Goal: Task Accomplishment & Management: Complete application form

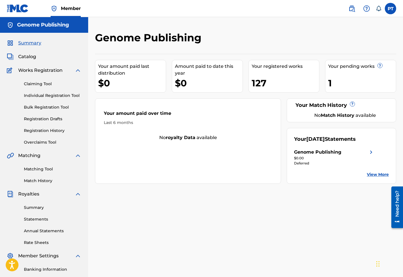
click at [35, 94] on link "Individual Registration Tool" at bounding box center [52, 95] width 57 height 6
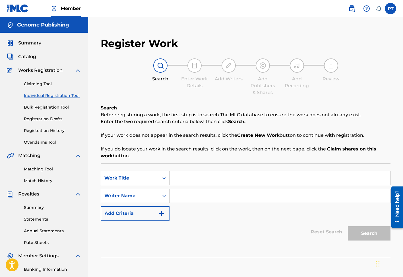
click at [263, 179] on input "Search Form" at bounding box center [280, 178] width 221 height 14
drag, startPoint x: 182, startPoint y: 179, endPoint x: 204, endPoint y: 153, distance: 34.0
click at [182, 179] on input "Search Form" at bounding box center [280, 178] width 221 height 14
type input "In the Heat of the Love"
drag, startPoint x: 235, startPoint y: 178, endPoint x: 190, endPoint y: 184, distance: 45.3
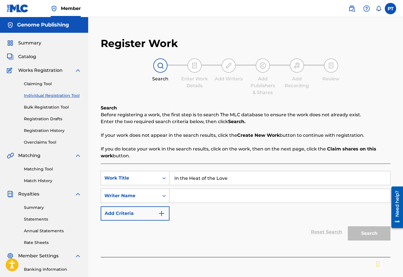
click at [170, 184] on input "In the Heat of the Love" at bounding box center [280, 178] width 221 height 14
click at [202, 194] on input "Search Form" at bounding box center [280, 196] width 221 height 14
type input "[PERSON_NAME]"
click at [348, 226] on button "Search" at bounding box center [369, 233] width 43 height 14
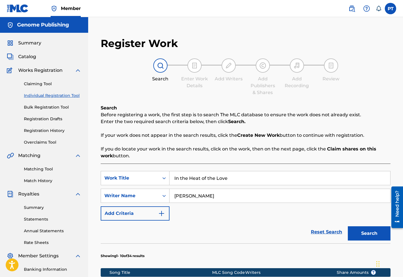
drag, startPoint x: 375, startPoint y: 233, endPoint x: 296, endPoint y: 209, distance: 82.8
click at [375, 233] on button "Search" at bounding box center [369, 233] width 43 height 14
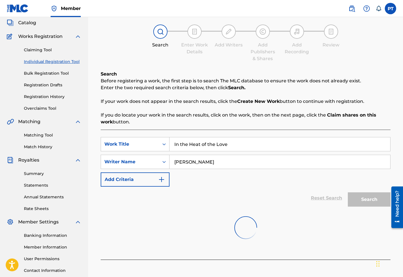
scroll to position [48, 0]
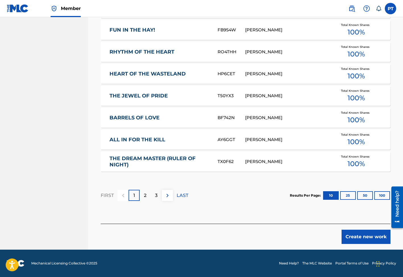
click at [358, 235] on button "Create new work" at bounding box center [366, 236] width 49 height 14
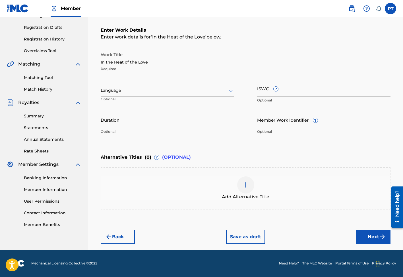
click at [122, 92] on div at bounding box center [168, 90] width 134 height 7
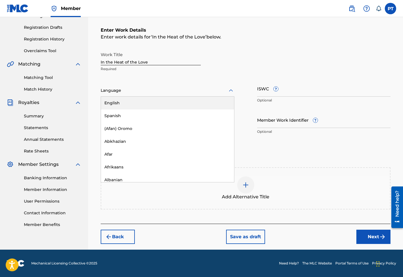
click at [121, 100] on div "English" at bounding box center [167, 102] width 133 height 13
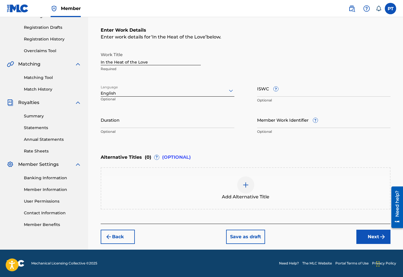
click at [382, 238] on img "submit" at bounding box center [382, 236] width 7 height 7
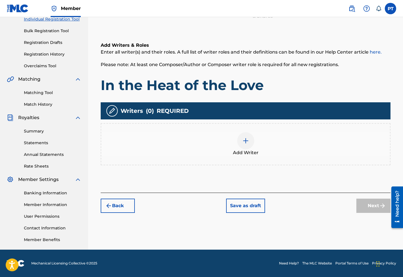
scroll to position [76, 0]
click at [246, 139] on img at bounding box center [245, 140] width 7 height 7
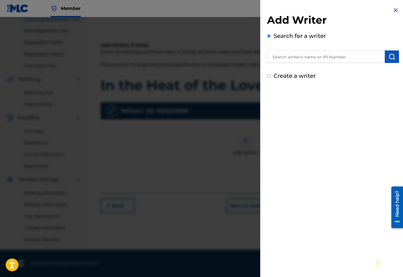
click at [319, 57] on input "text" at bounding box center [326, 56] width 118 height 13
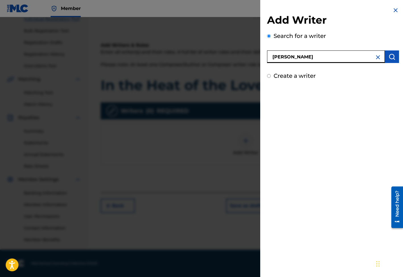
type input "[PERSON_NAME]"
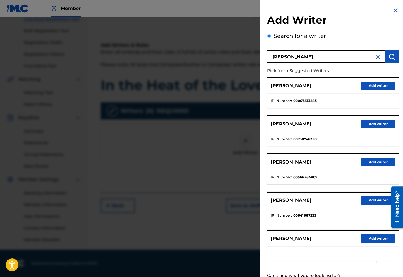
click at [374, 238] on button "Add writer" at bounding box center [378, 238] width 34 height 9
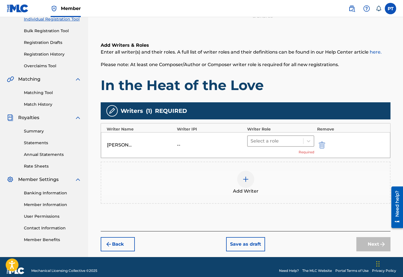
click at [264, 142] on div at bounding box center [276, 141] width 50 height 8
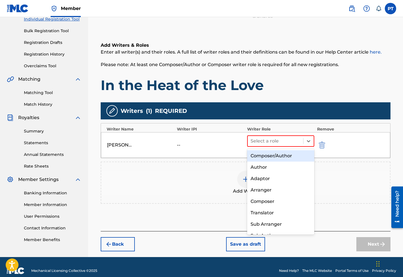
drag, startPoint x: 266, startPoint y: 156, endPoint x: 243, endPoint y: 151, distance: 23.6
click at [266, 156] on div "Composer/Author" at bounding box center [280, 155] width 67 height 11
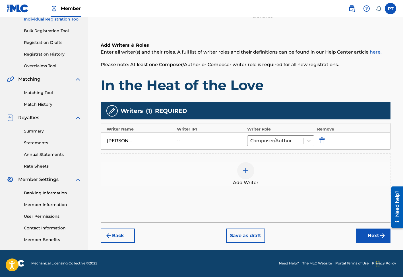
click at [369, 237] on button "Next" at bounding box center [374, 235] width 34 height 14
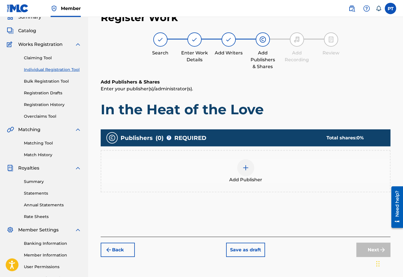
scroll to position [26, 0]
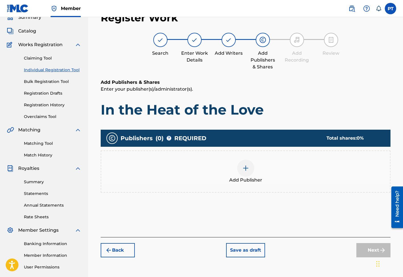
click at [248, 166] on img at bounding box center [245, 167] width 7 height 7
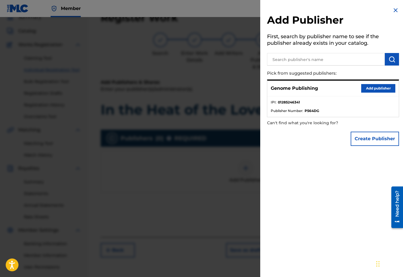
click at [380, 87] on button "Add publisher" at bounding box center [378, 88] width 34 height 9
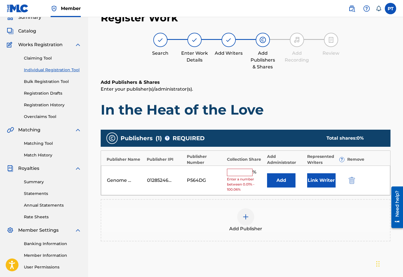
click at [232, 171] on input "text" at bounding box center [240, 171] width 26 height 7
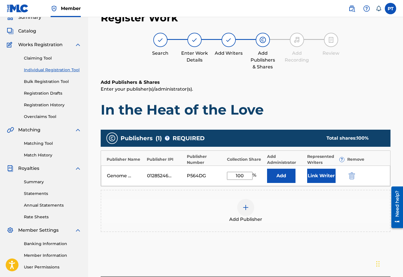
type input "100"
click at [322, 174] on button "Link Writer" at bounding box center [321, 175] width 28 height 14
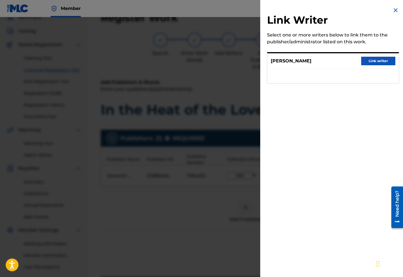
click at [388, 60] on button "Link writer" at bounding box center [378, 61] width 34 height 9
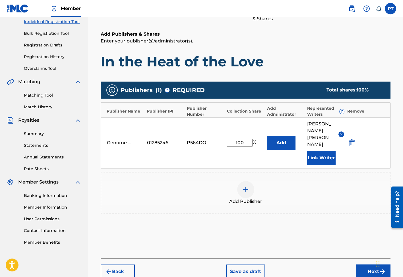
scroll to position [74, 0]
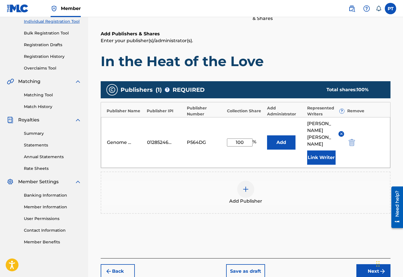
click at [363, 264] on button "Next" at bounding box center [374, 271] width 34 height 14
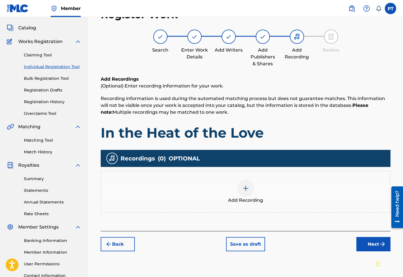
scroll to position [26, 0]
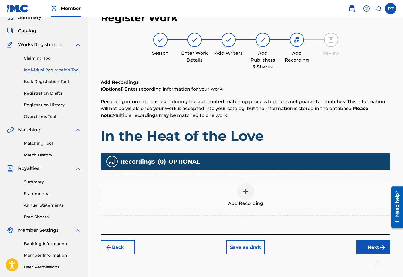
click at [246, 189] on img at bounding box center [245, 191] width 7 height 7
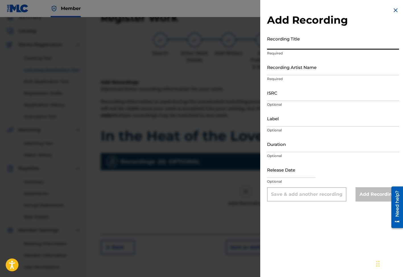
paste input "In the Heat of the Love"
type input "In the Heat of the Love"
click at [295, 71] on input "Recording Artist Name" at bounding box center [333, 67] width 132 height 16
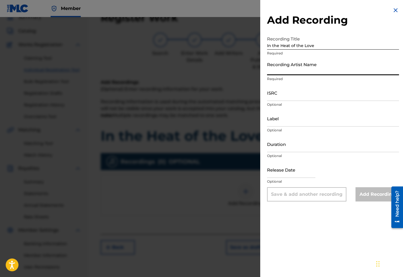
click at [295, 72] on input "Recording Artist Name" at bounding box center [333, 67] width 132 height 16
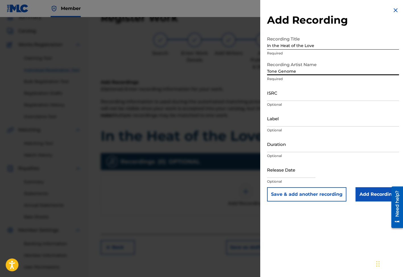
type input "Tone Genome"
click at [297, 175] on input "text" at bounding box center [291, 169] width 48 height 16
select select "7"
select select "2025"
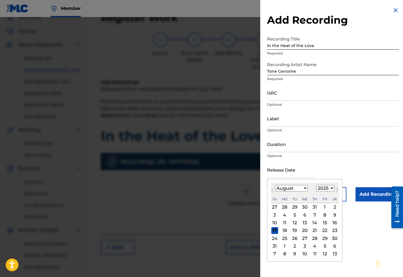
click at [274, 230] on div "17" at bounding box center [275, 230] width 7 height 7
type input "[DATE]"
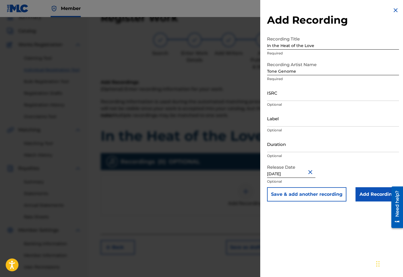
click at [373, 189] on input "Add Recording" at bounding box center [378, 194] width 44 height 14
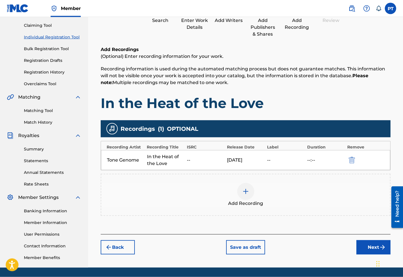
scroll to position [76, 0]
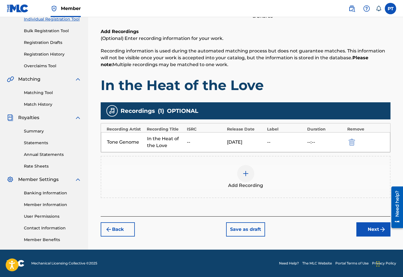
click at [366, 230] on button "Next" at bounding box center [374, 229] width 34 height 14
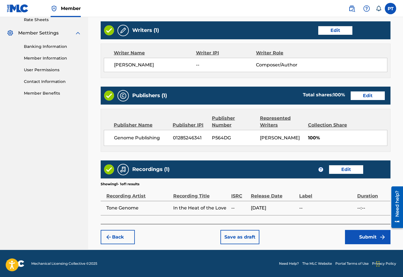
scroll to position [223, 0]
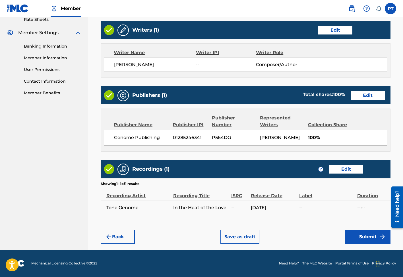
click at [372, 235] on button "Submit" at bounding box center [368, 236] width 46 height 14
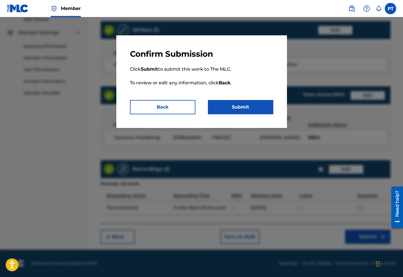
click at [240, 107] on button "Submit" at bounding box center [240, 107] width 65 height 14
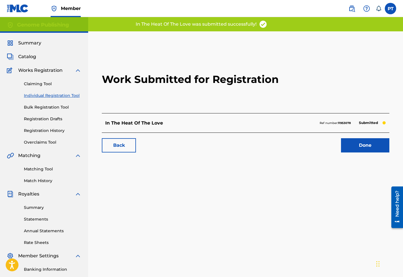
click at [374, 147] on link "Done" at bounding box center [365, 145] width 48 height 14
